Goal: Task Accomplishment & Management: Complete application form

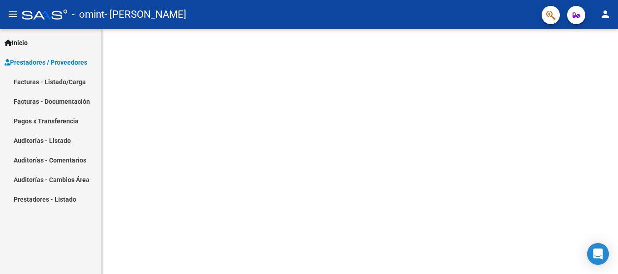
click at [41, 81] on link "Facturas - Listado/Carga" at bounding box center [50, 82] width 101 height 20
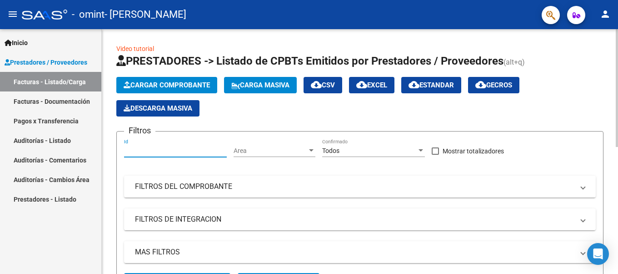
click at [167, 151] on input "Id" at bounding box center [175, 151] width 103 height 8
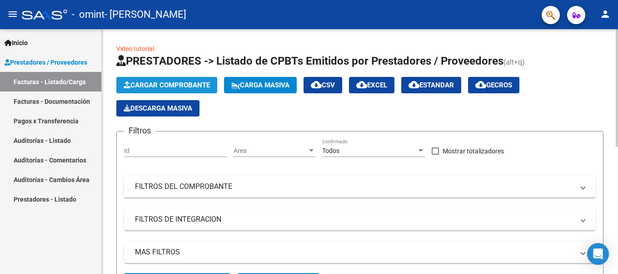
click at [179, 81] on span "Cargar Comprobante" at bounding box center [167, 85] width 86 height 8
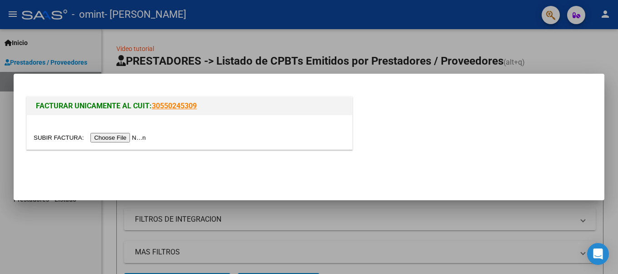
click at [141, 135] on input "file" at bounding box center [91, 138] width 115 height 10
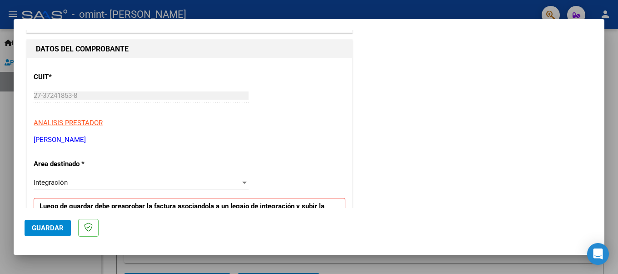
scroll to position [118, 0]
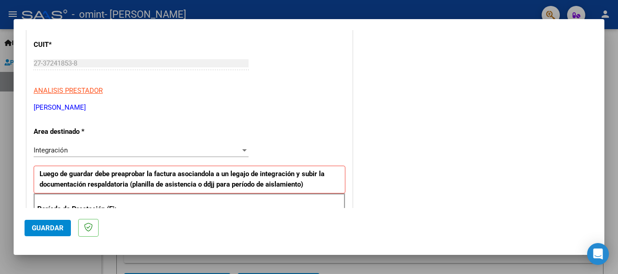
click at [113, 147] on div "Integración" at bounding box center [137, 150] width 207 height 8
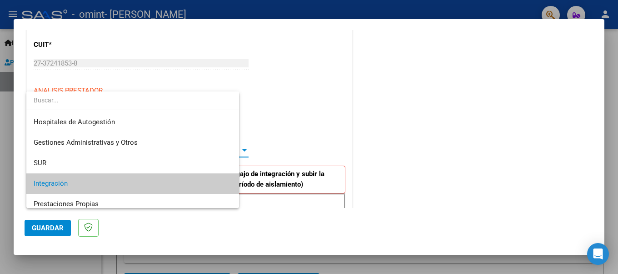
scroll to position [34, 0]
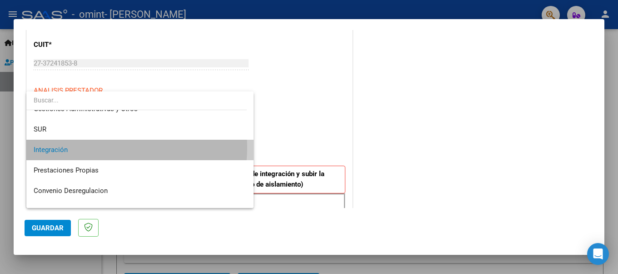
click at [113, 147] on span "Integración" at bounding box center [140, 150] width 213 height 20
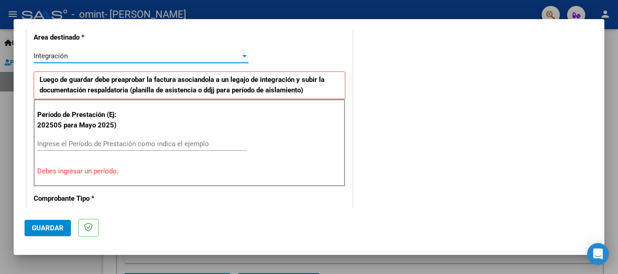
scroll to position [255, 0]
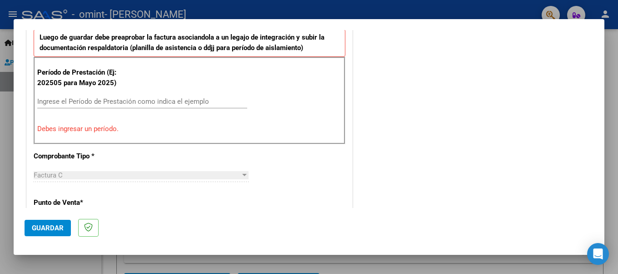
click at [129, 104] on div "Ingrese el Período de Prestación como indica el ejemplo" at bounding box center [142, 102] width 210 height 14
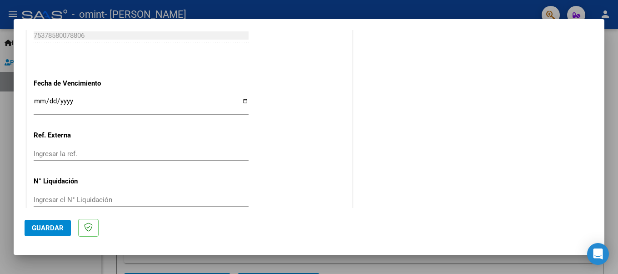
scroll to position [618, 0]
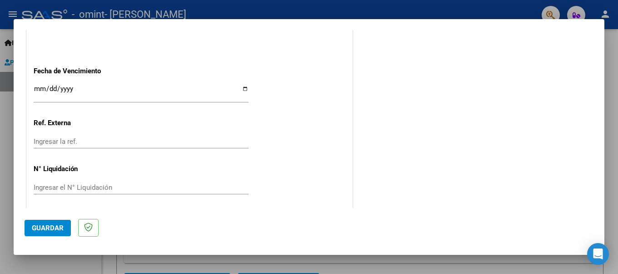
type input "202508"
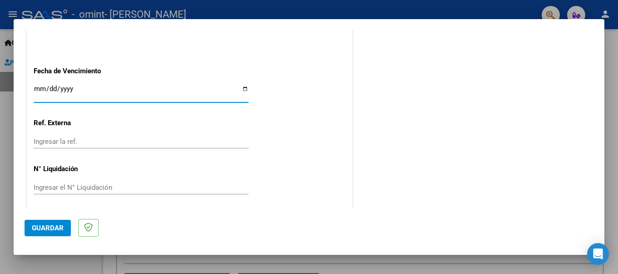
click at [240, 90] on input "Ingresar la fecha" at bounding box center [141, 92] width 215 height 15
click at [243, 86] on input "Ingresar la fecha" at bounding box center [141, 92] width 215 height 15
type input "[DATE]"
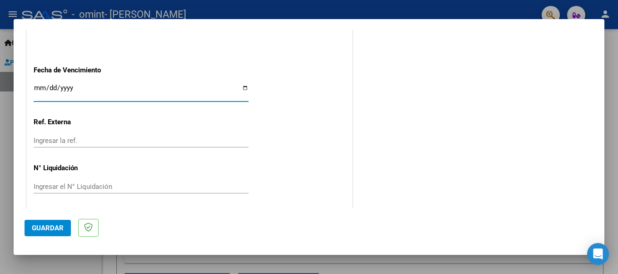
scroll to position [620, 0]
click at [53, 227] on span "Guardar" at bounding box center [48, 228] width 32 height 8
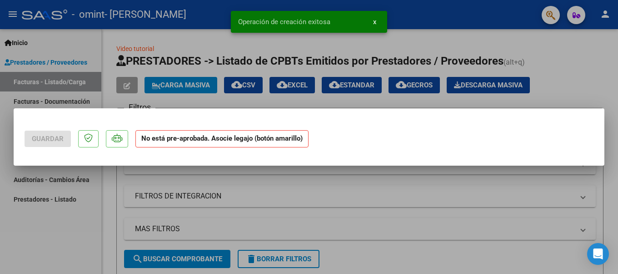
scroll to position [0, 0]
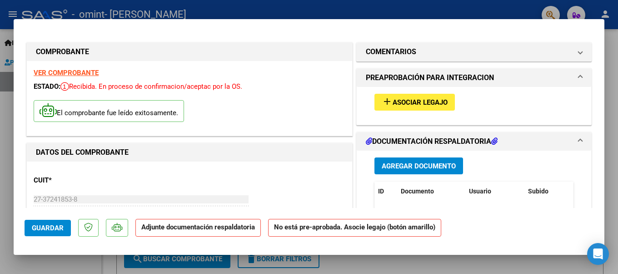
click at [439, 160] on button "Agregar Documento" at bounding box center [419, 165] width 89 height 17
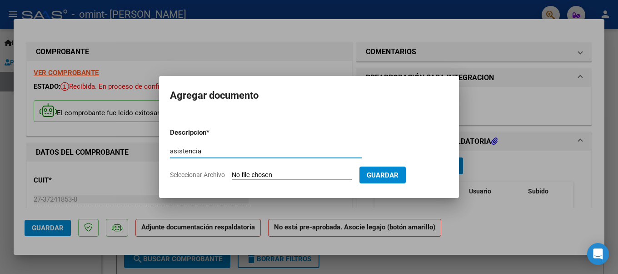
type input "asistencia"
click at [295, 177] on input "Seleccionar Archivo" at bounding box center [292, 175] width 120 height 9
type input "C:\fakepath\[PERSON_NAME] PSI AGO.pdf"
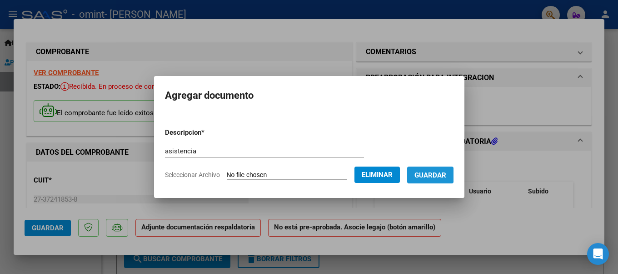
click at [437, 173] on span "Guardar" at bounding box center [431, 175] width 32 height 8
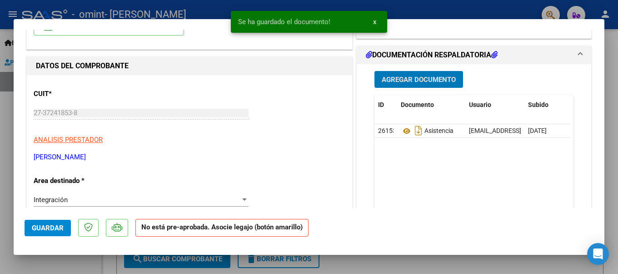
scroll to position [91, 0]
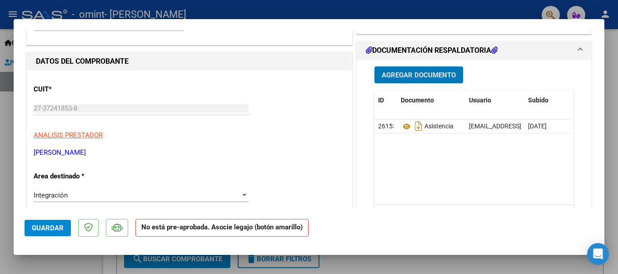
click at [184, 230] on strong "No está pre-aprobada. Asocie legajo (botón amarillo)" at bounding box center [221, 228] width 173 height 18
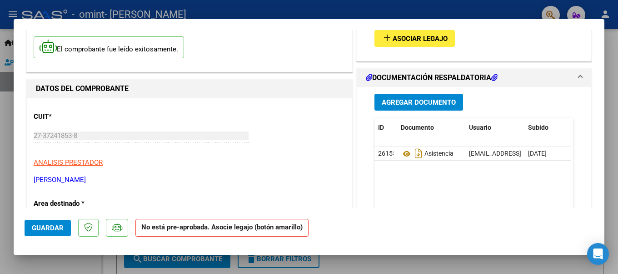
scroll to position [0, 0]
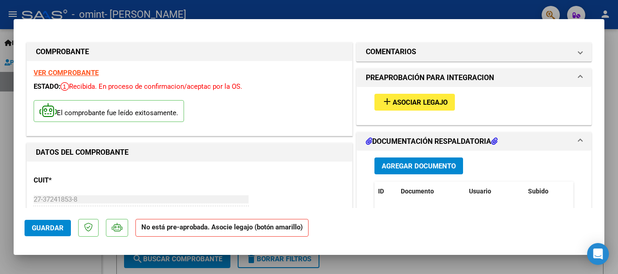
click at [435, 98] on span "Asociar Legajo" at bounding box center [420, 102] width 55 height 8
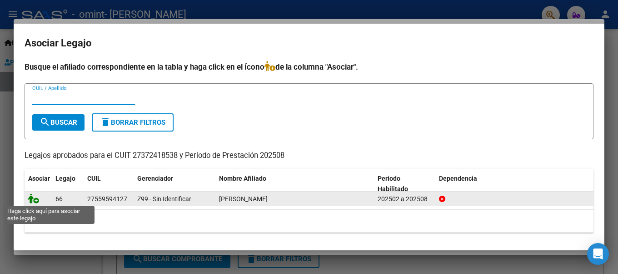
click at [35, 200] on icon at bounding box center [33, 198] width 11 height 10
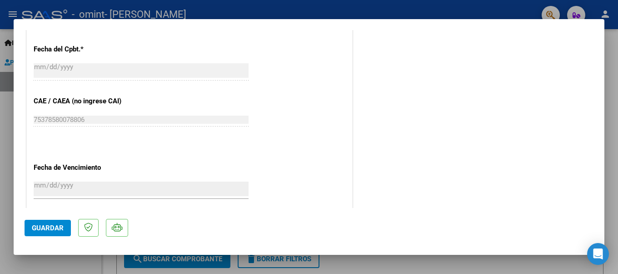
scroll to position [634, 0]
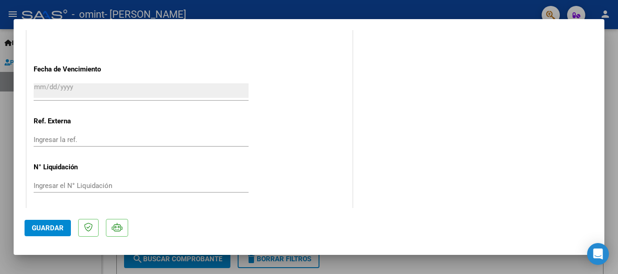
click at [30, 226] on button "Guardar" at bounding box center [48, 228] width 46 height 16
